Goal: Book appointment/travel/reservation

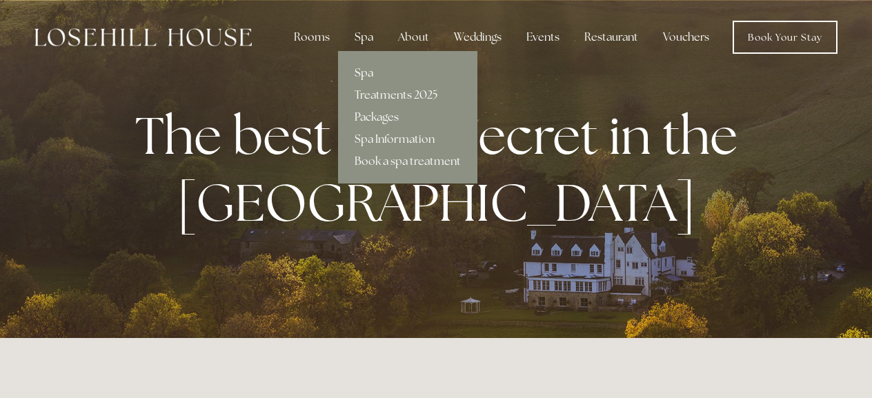
click at [362, 33] on div "Spa" at bounding box center [363, 37] width 41 height 28
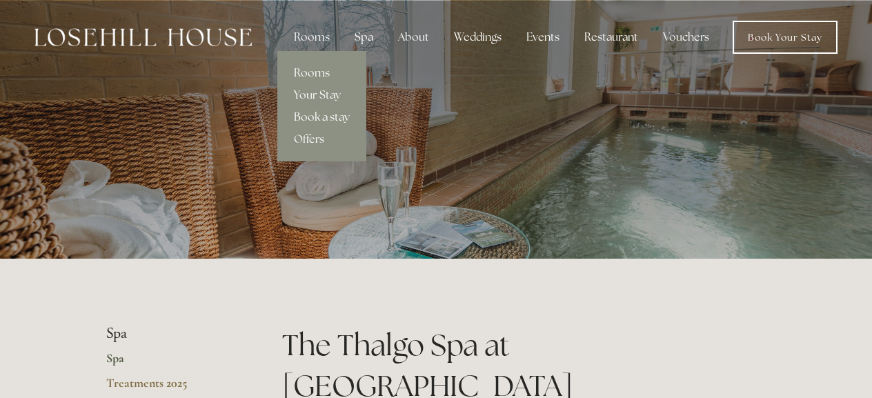
click at [324, 74] on link "Rooms" at bounding box center [321, 73] width 89 height 22
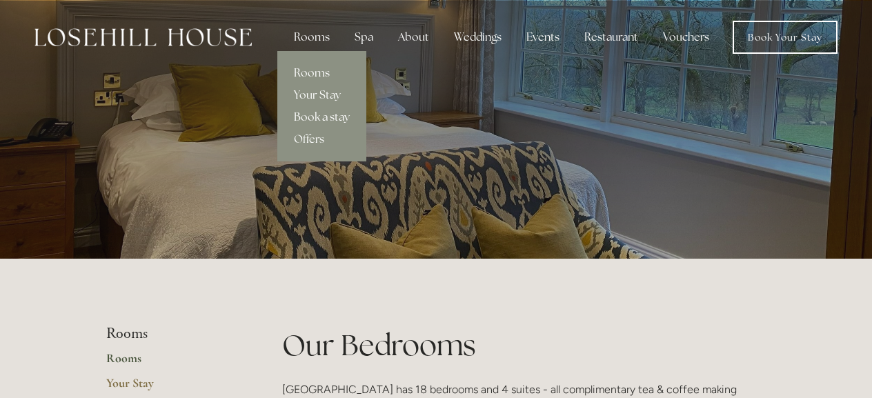
click at [330, 121] on link "Book a stay" at bounding box center [321, 117] width 89 height 22
